Goal: Obtain resource: Download file/media

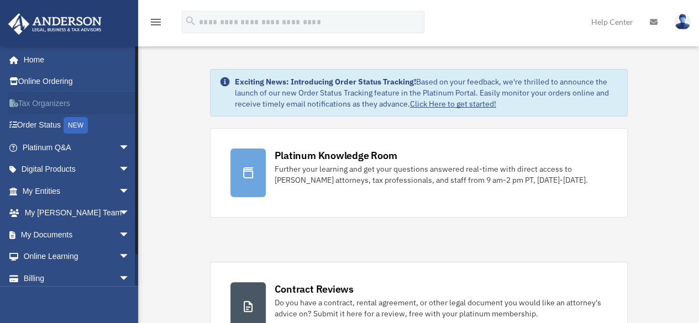
click at [45, 102] on link "Tax Organizers" at bounding box center [77, 103] width 139 height 22
click at [120, 234] on span "arrow_drop_down" at bounding box center [130, 235] width 22 height 23
click at [45, 255] on link "Box" at bounding box center [80, 257] width 131 height 22
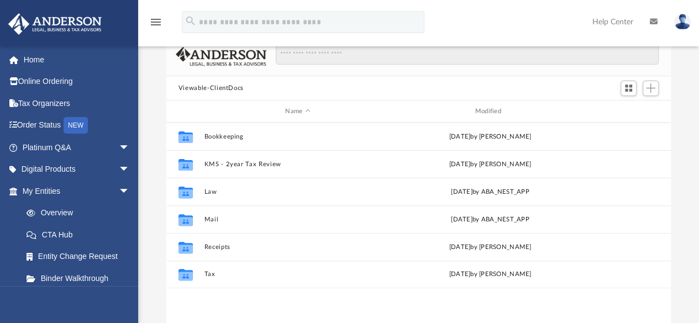
scroll to position [65, 0]
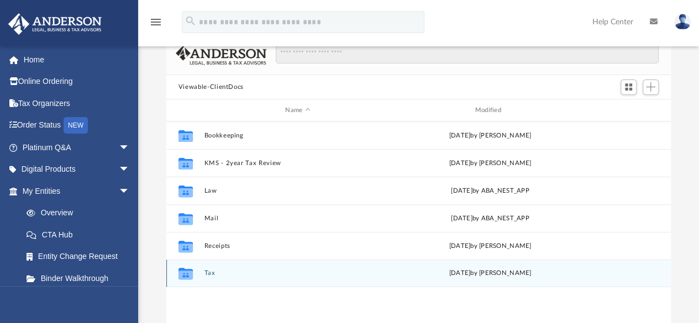
click at [212, 273] on button "Tax" at bounding box center [297, 273] width 187 height 7
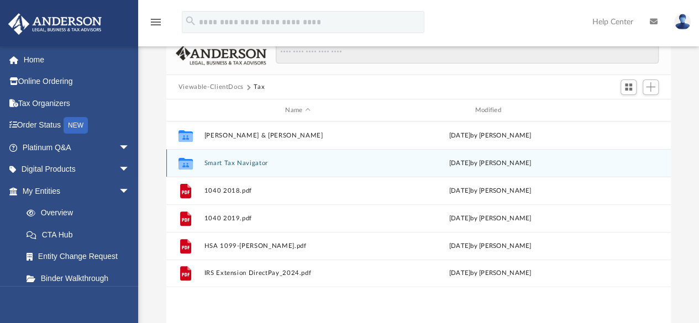
click at [228, 164] on button "Smart Tax Navigator" at bounding box center [297, 163] width 187 height 7
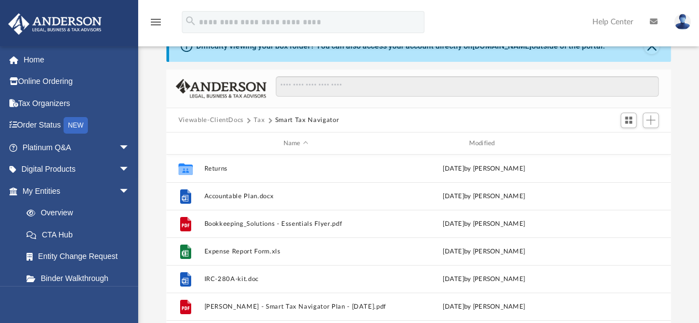
scroll to position [0, 0]
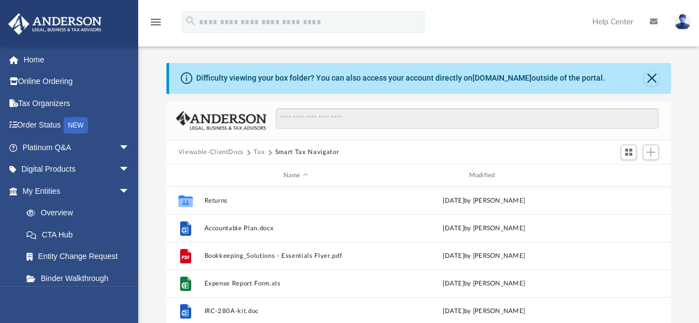
click at [209, 154] on button "Viewable-ClientDocs" at bounding box center [211, 153] width 65 height 10
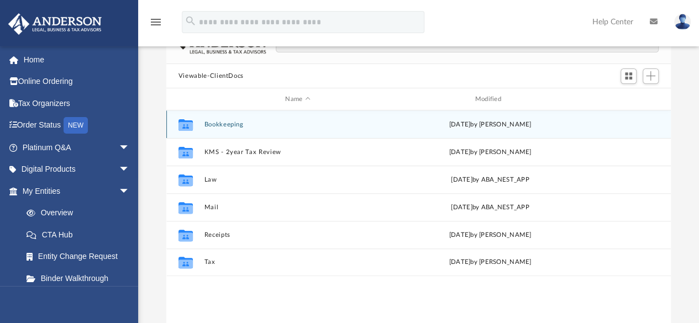
scroll to position [86, 0]
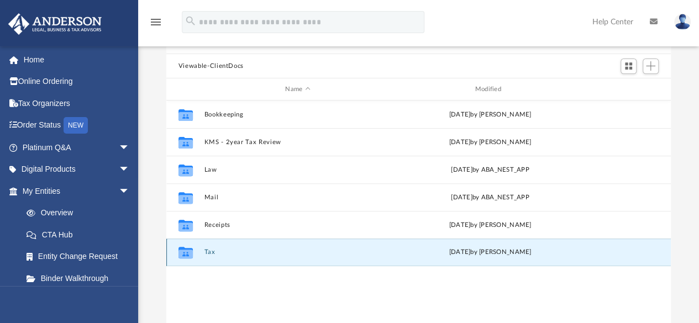
click at [210, 252] on button "Tax" at bounding box center [297, 252] width 187 height 7
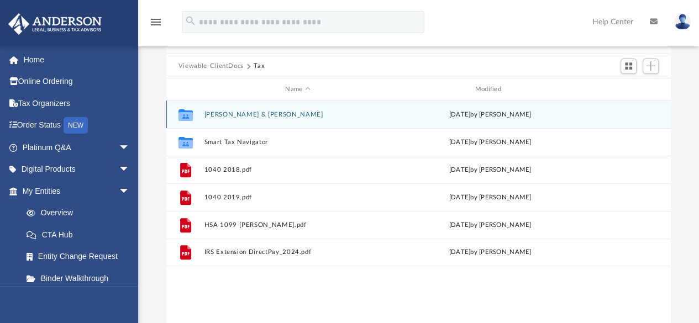
click at [241, 112] on button "[PERSON_NAME] & [PERSON_NAME]" at bounding box center [297, 114] width 187 height 7
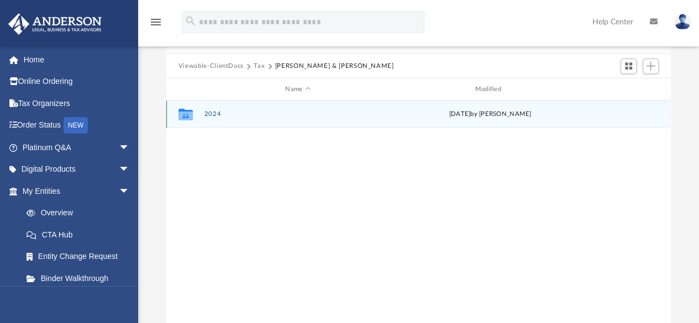
click at [212, 112] on button "2024" at bounding box center [297, 114] width 187 height 7
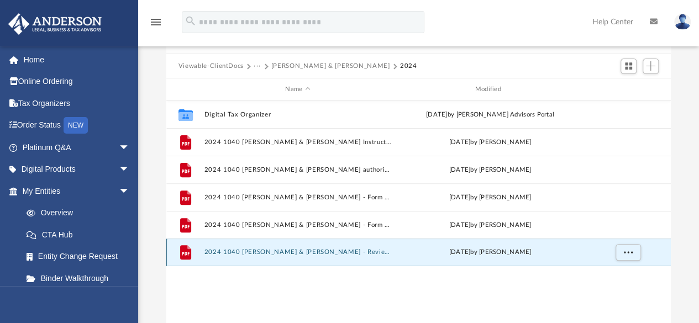
click at [297, 251] on button "2024 1040 [PERSON_NAME] & [PERSON_NAME] - Review Copy.pdf" at bounding box center [297, 252] width 187 height 7
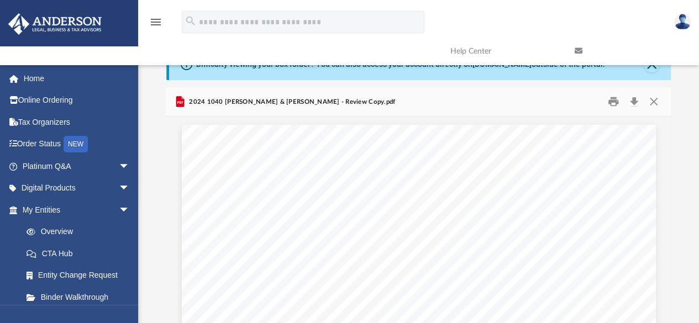
scroll to position [0, 0]
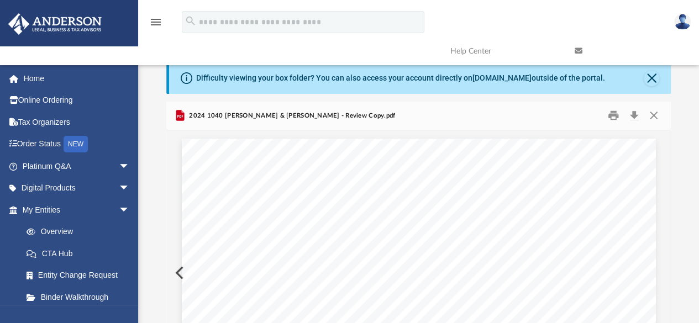
click at [651, 74] on button "Close" at bounding box center [651, 78] width 15 height 15
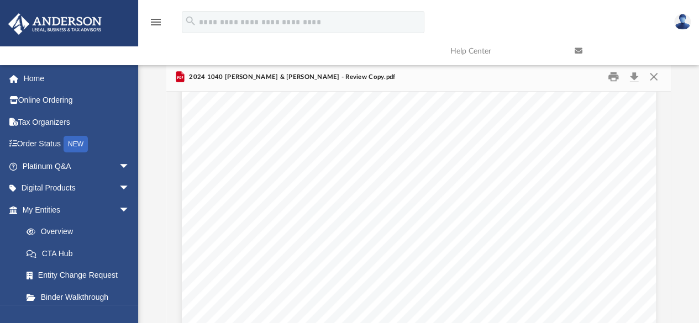
scroll to position [15198, 0]
click at [232, 201] on span "Complete lines 8 and 9 below. Is line 6 equal to or more than" at bounding box center [301, 204] width 171 height 6
click at [634, 75] on button "Download" at bounding box center [634, 77] width 20 height 17
click at [680, 23] on img at bounding box center [682, 22] width 17 height 16
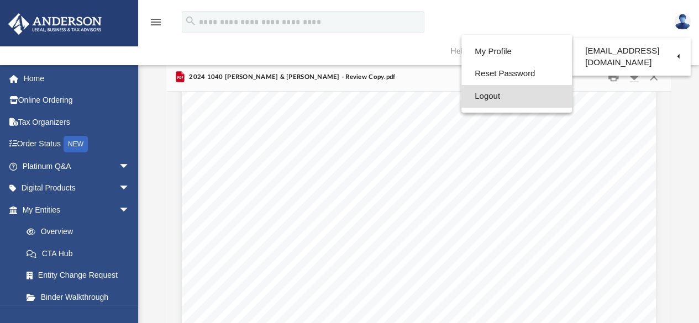
click at [478, 98] on link "Logout" at bounding box center [517, 96] width 111 height 23
